Goal: Navigation & Orientation: Go to known website

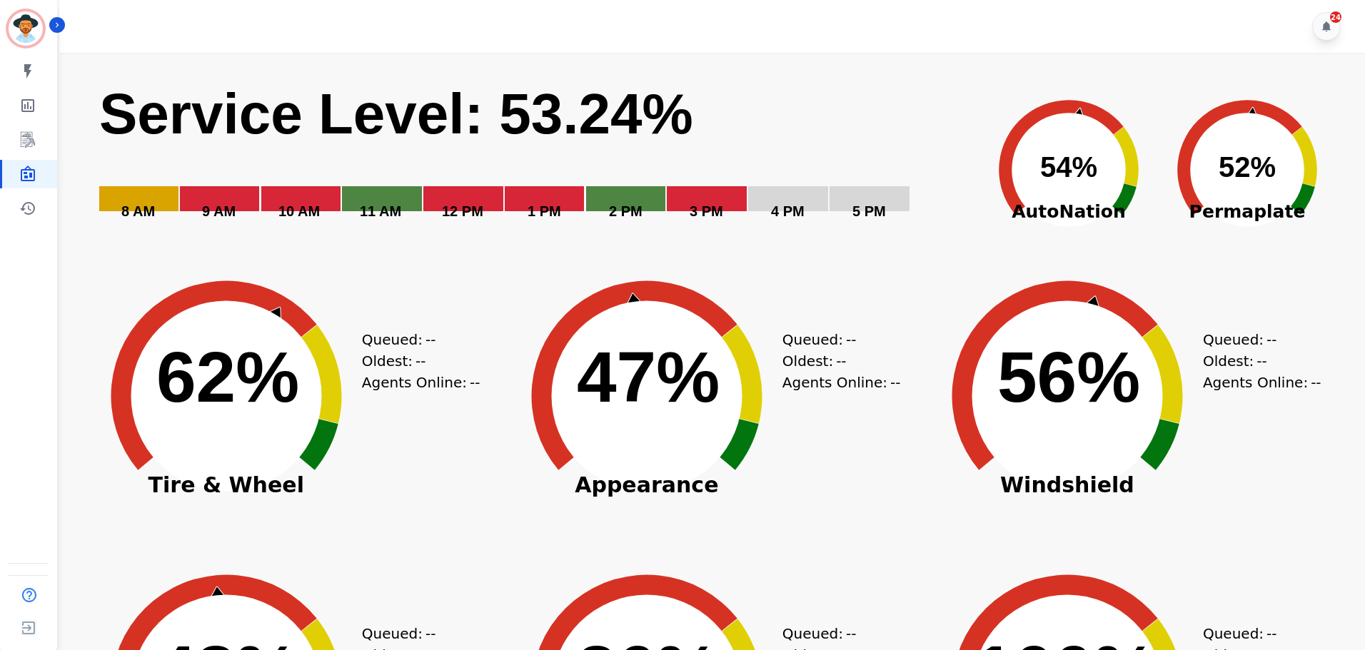
scroll to position [71, 0]
